Goal: Information Seeking & Learning: Learn about a topic

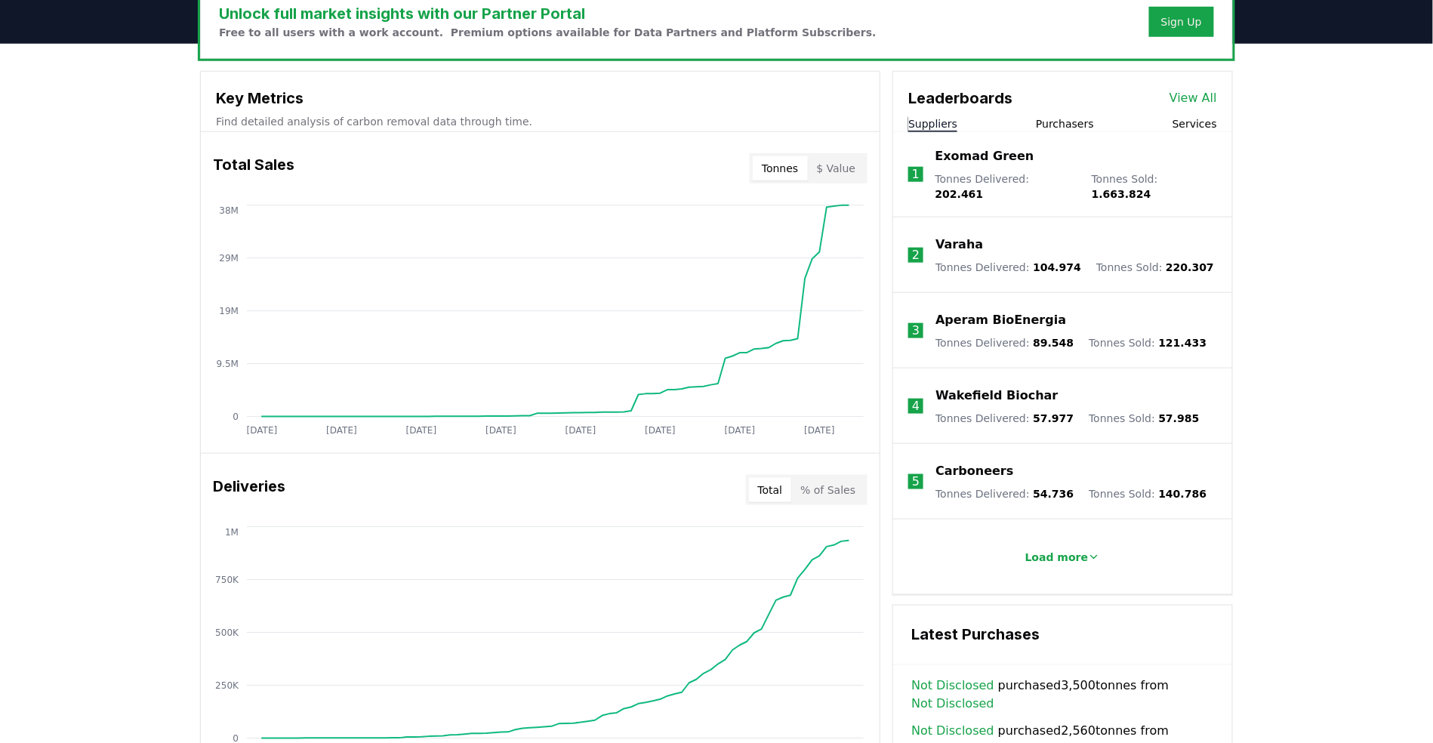
scroll to position [485, 0]
click at [1092, 550] on icon at bounding box center [1094, 556] width 12 height 12
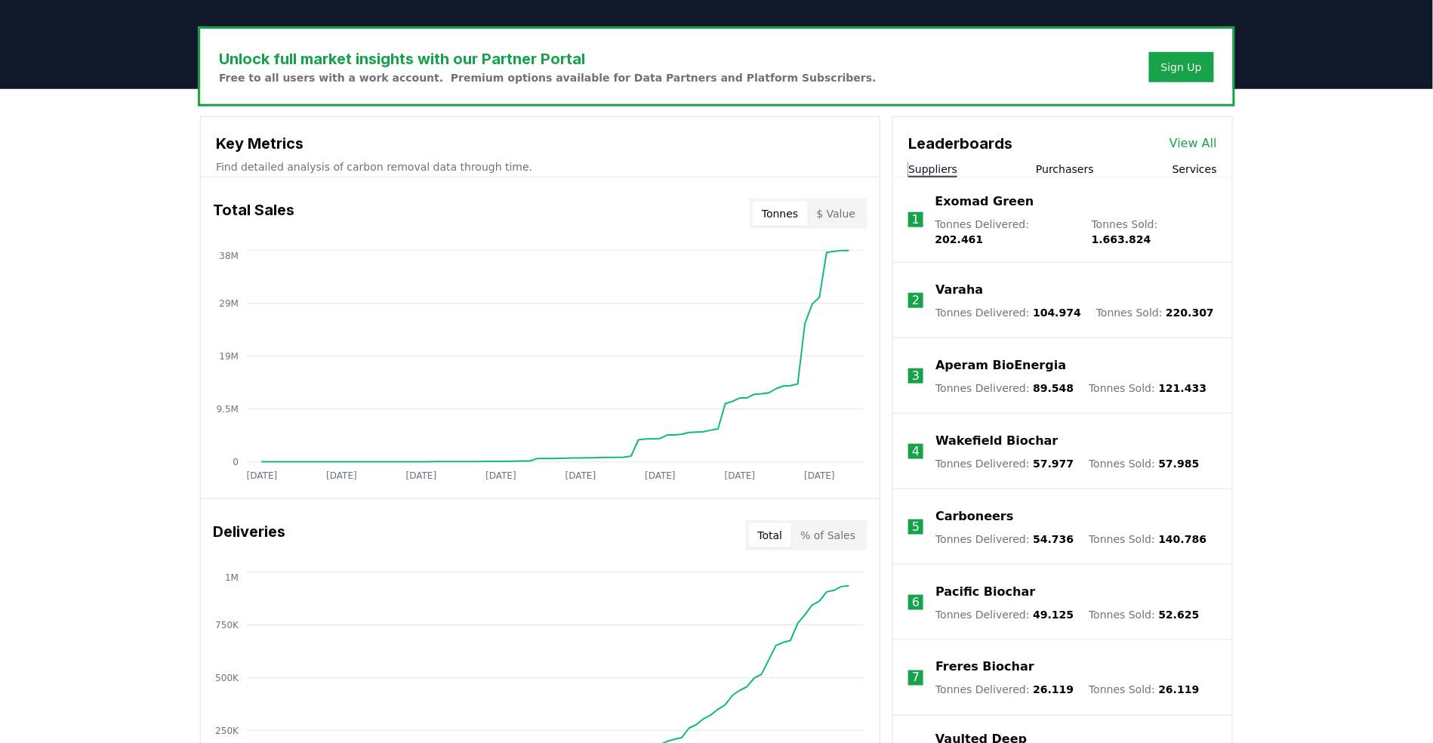
scroll to position [421, 0]
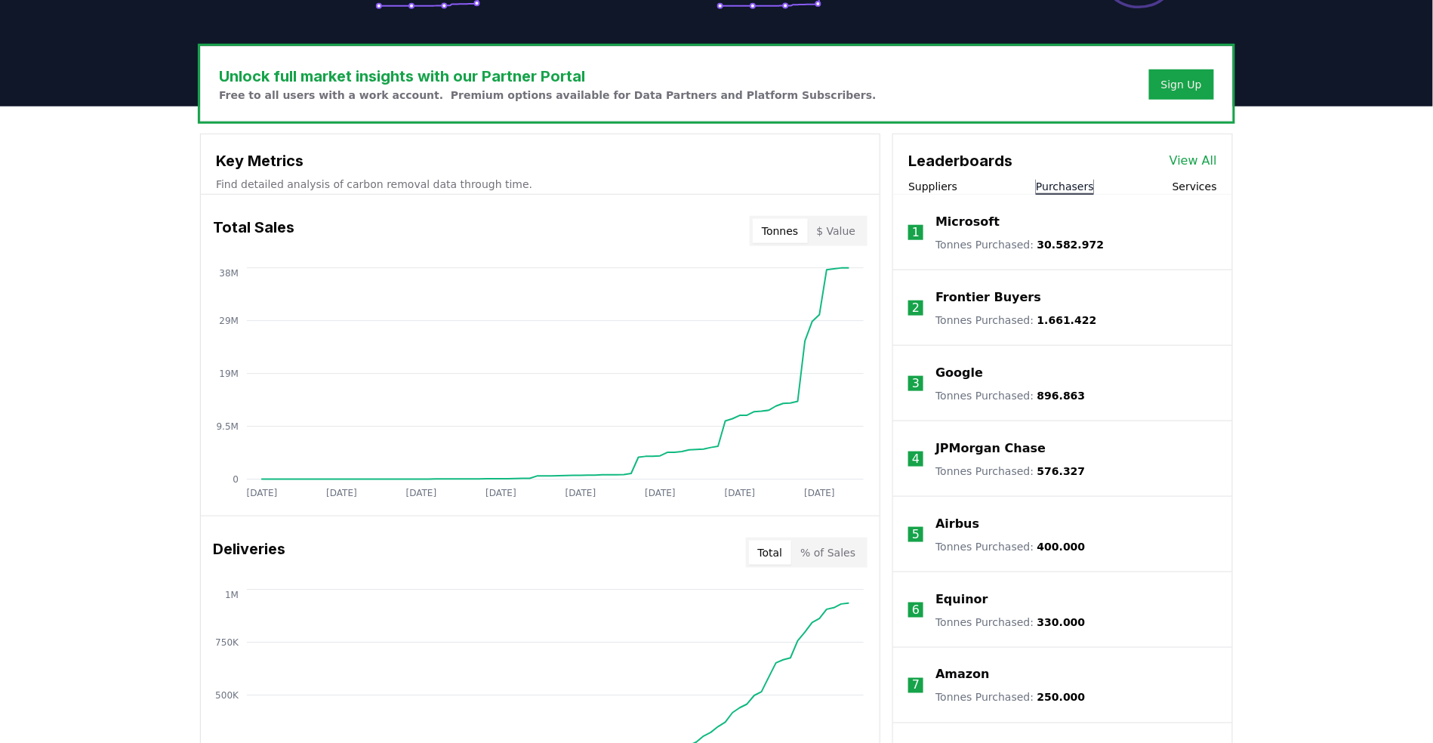
click at [1055, 179] on button "Purchasers" at bounding box center [1065, 186] width 58 height 15
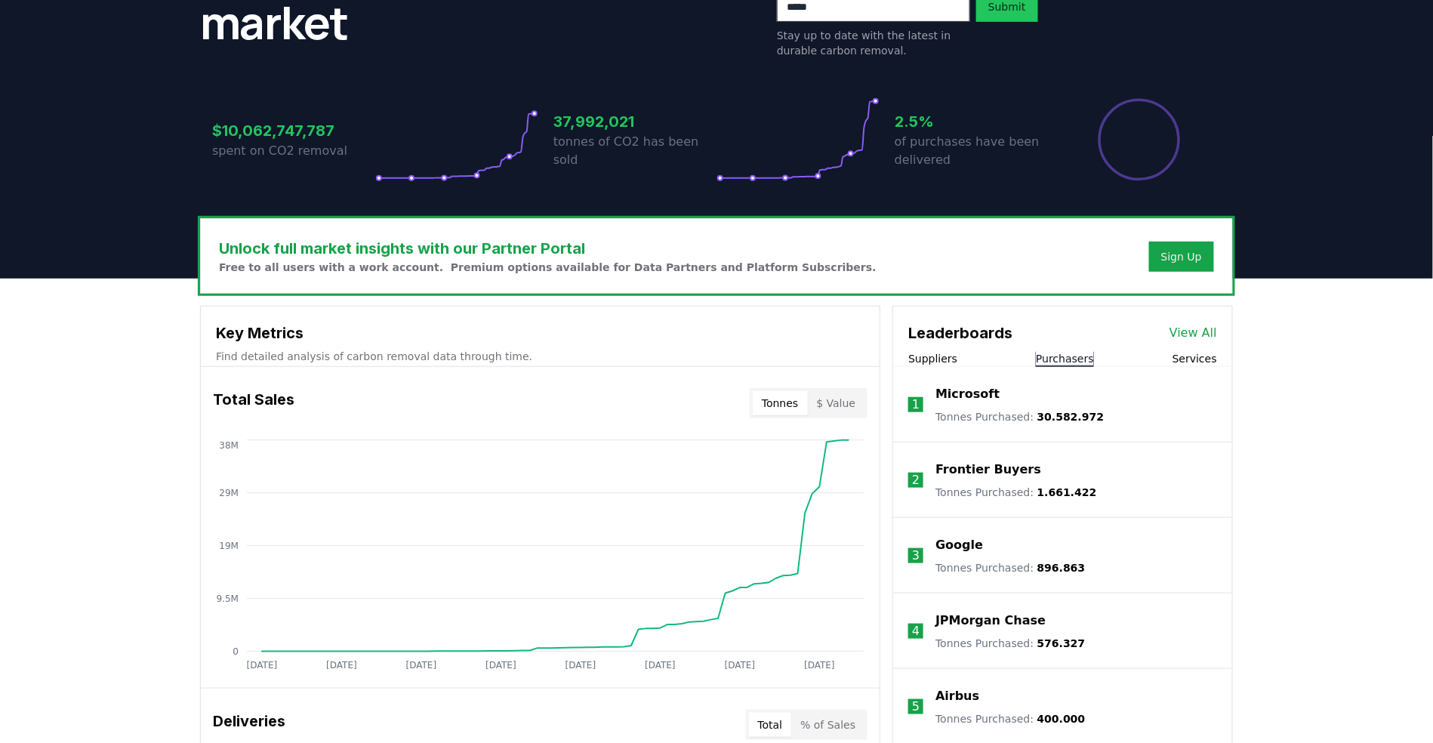
scroll to position [249, 0]
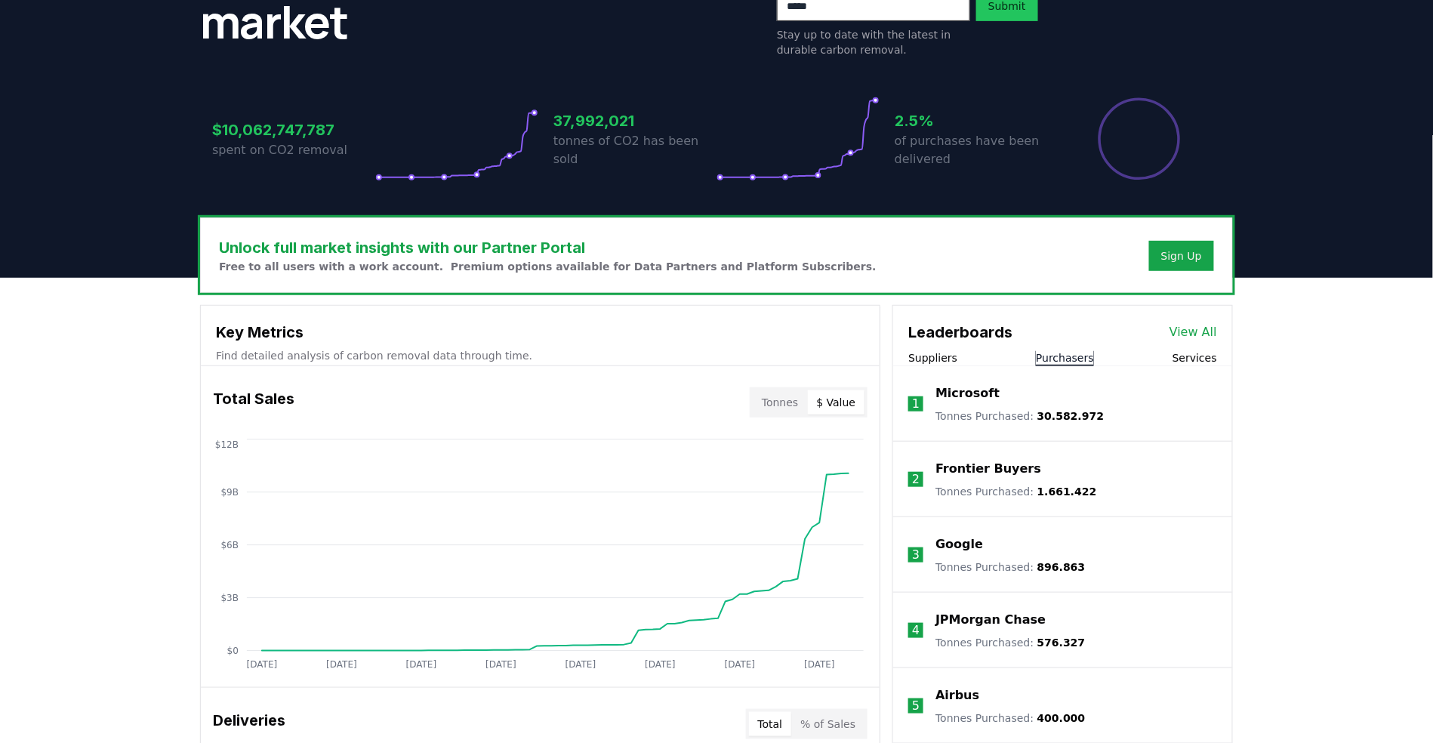
click at [831, 393] on button "$ Value" at bounding box center [836, 402] width 57 height 24
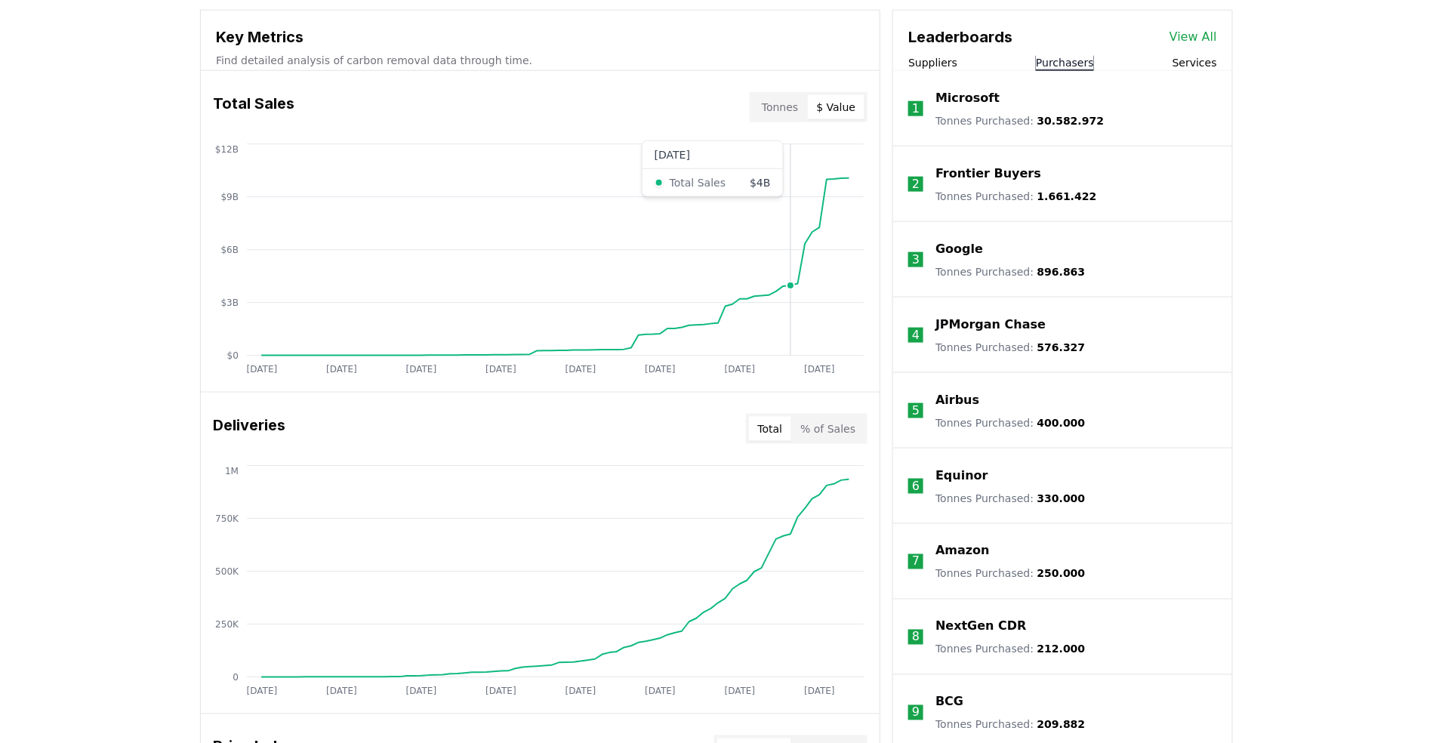
scroll to position [551, 0]
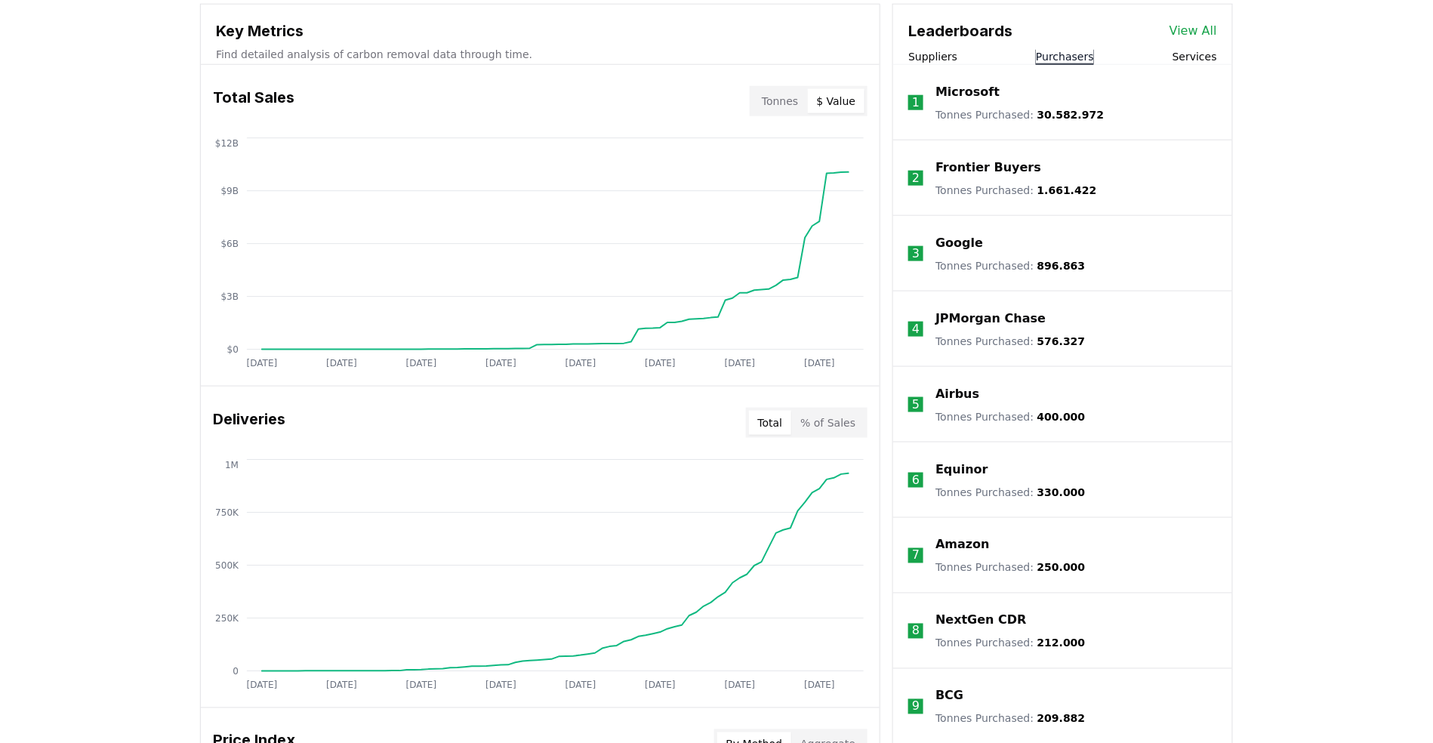
click at [826, 427] on button "% of Sales" at bounding box center [827, 423] width 73 height 24
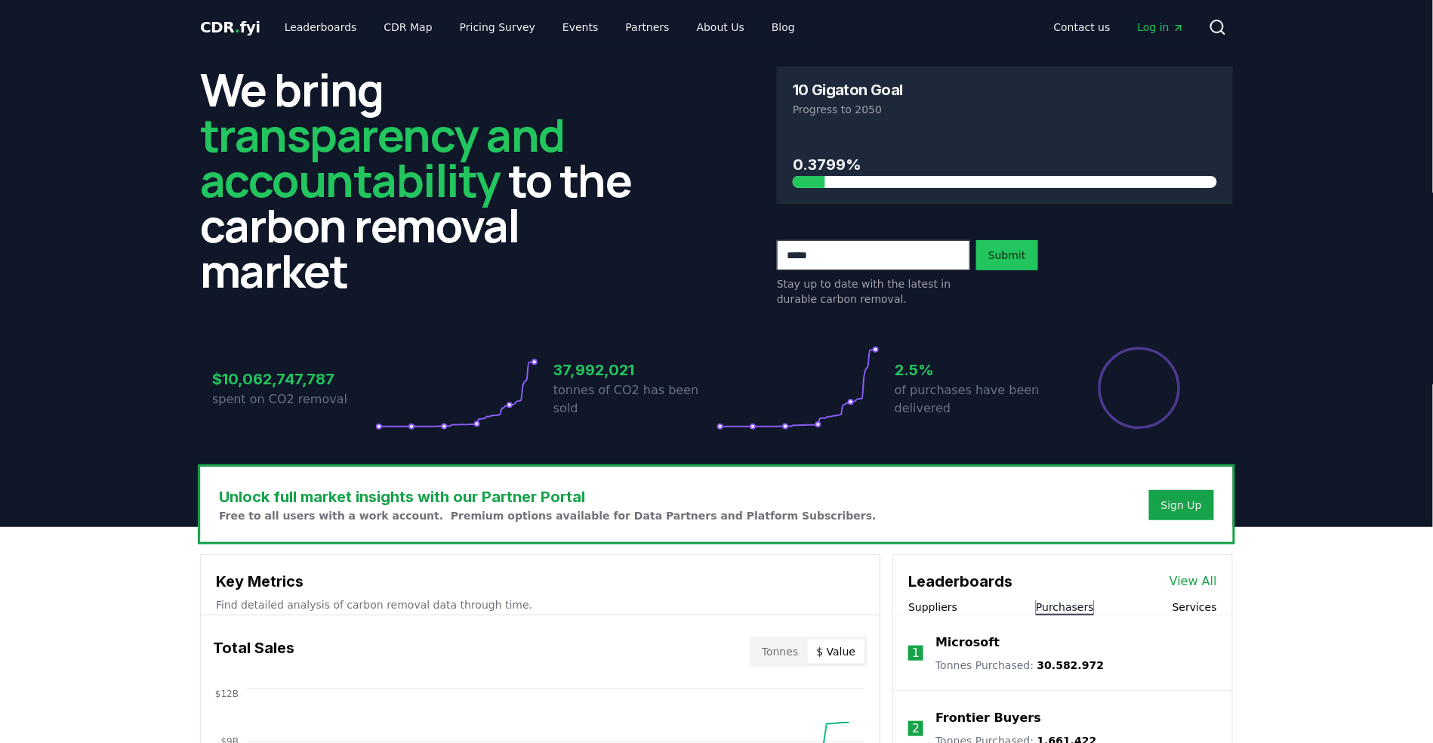
scroll to position [0, 0]
click at [332, 25] on link "Leaderboards" at bounding box center [321, 27] width 97 height 27
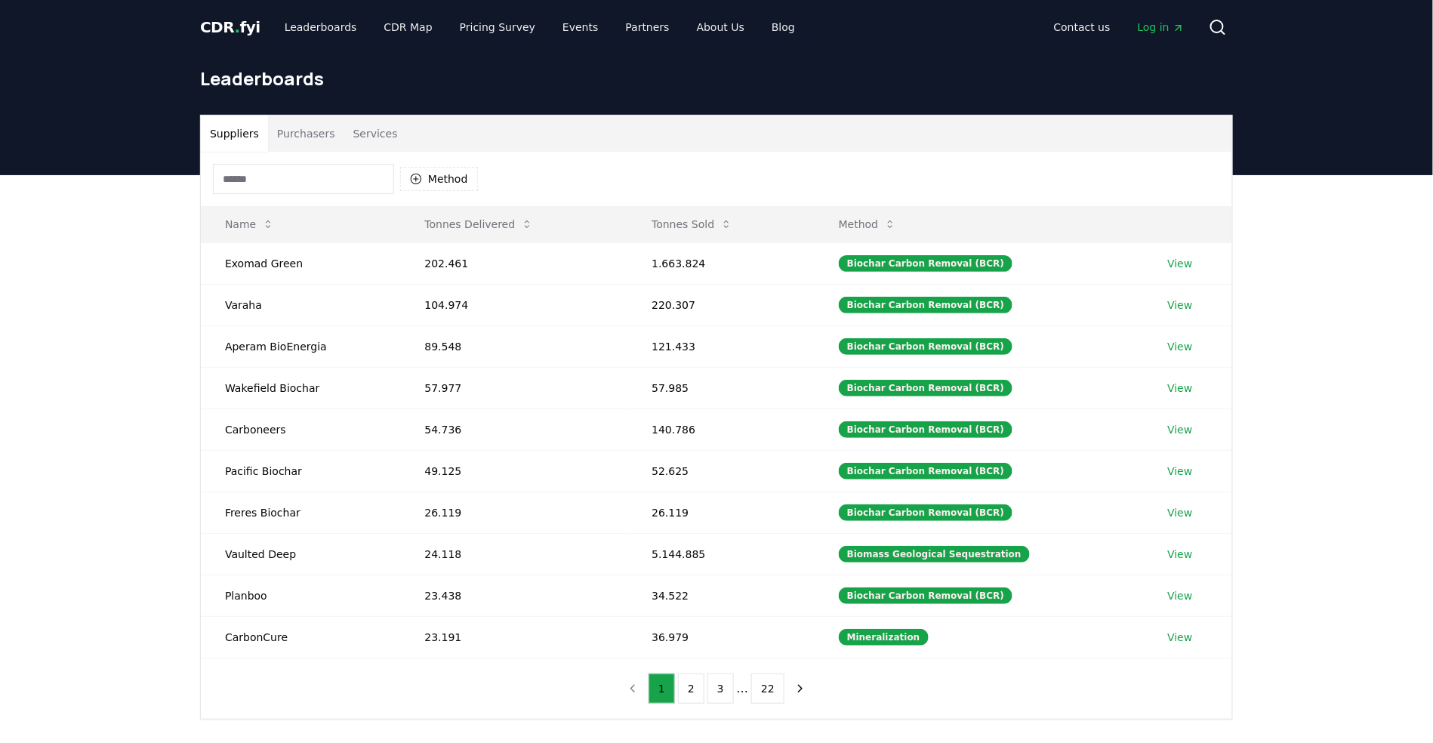
click at [372, 134] on button "Services" at bounding box center [375, 134] width 63 height 36
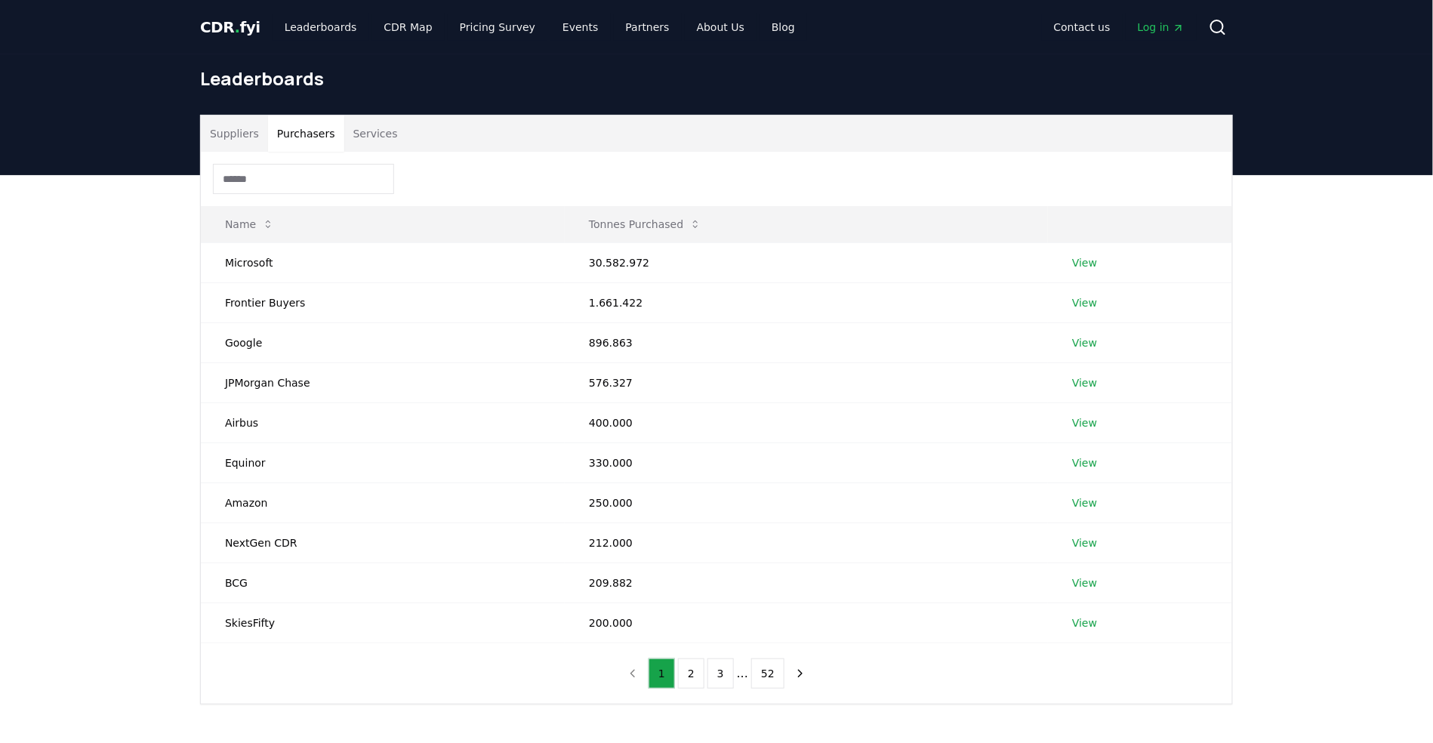
click at [335, 136] on button "Purchasers" at bounding box center [306, 134] width 76 height 36
drag, startPoint x: 1106, startPoint y: 264, endPoint x: 1092, endPoint y: 264, distance: 13.6
click at [1104, 264] on td "View" at bounding box center [1140, 262] width 184 height 40
click at [1091, 264] on link "View" at bounding box center [1084, 262] width 25 height 15
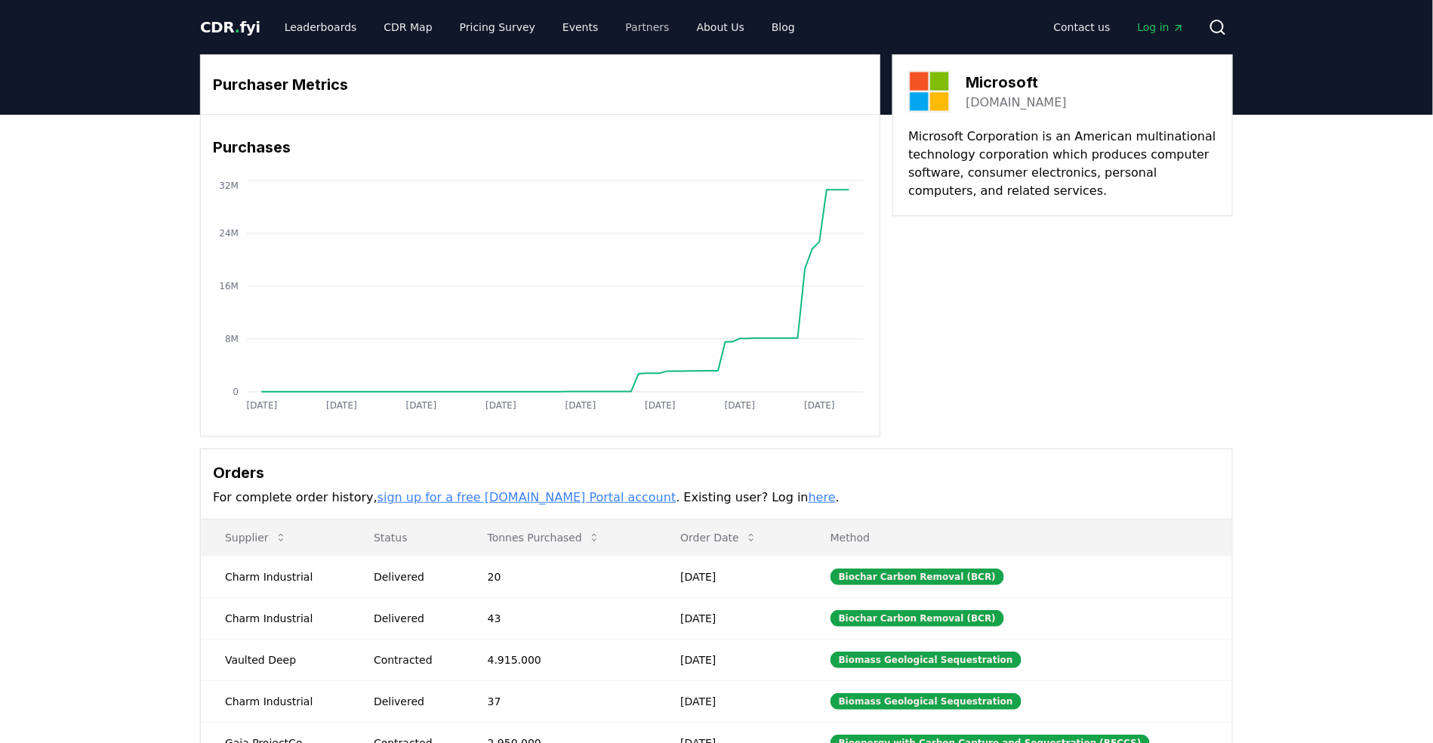
click at [635, 20] on link "Partners" at bounding box center [648, 27] width 68 height 27
